Goal: Information Seeking & Learning: Learn about a topic

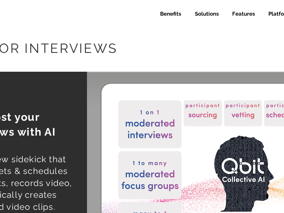
select select "Agency"
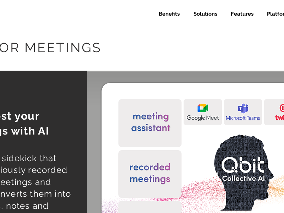
select select "Agency"
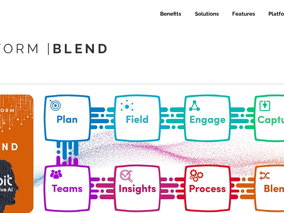
select select "Agency"
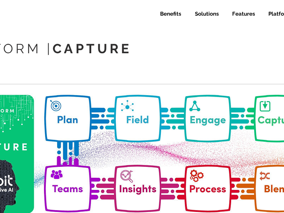
select select "Agency"
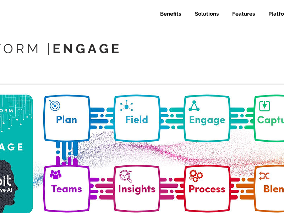
select select "Agency"
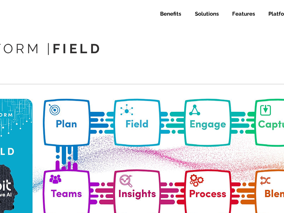
select select "Agency"
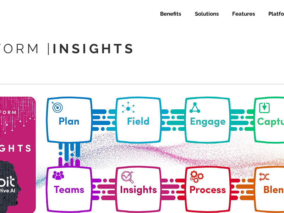
select select "Agency"
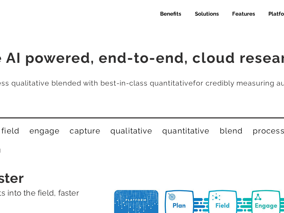
select select "Agency"
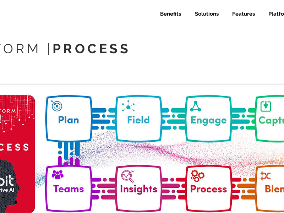
select select "Agency"
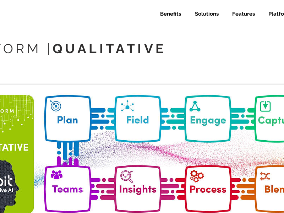
select select "Agency"
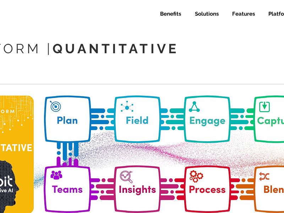
select select "Agency"
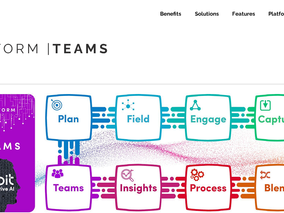
select select "Agency"
